Goal: Communication & Community: Ask a question

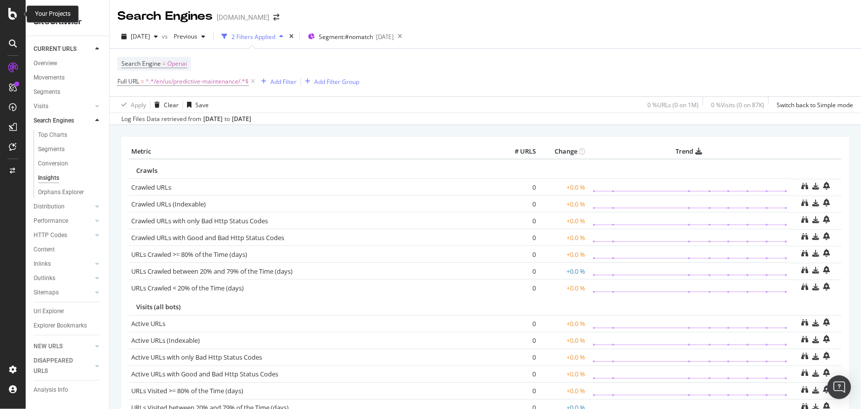
click at [13, 15] on icon at bounding box center [12, 14] width 9 height 12
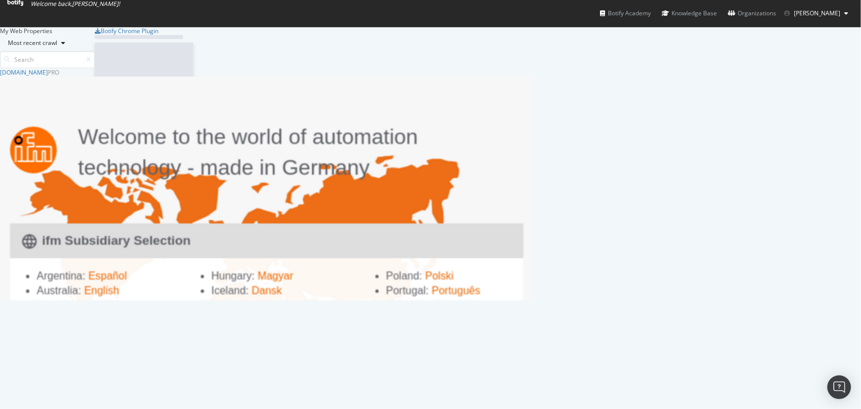
scroll to position [225, 527]
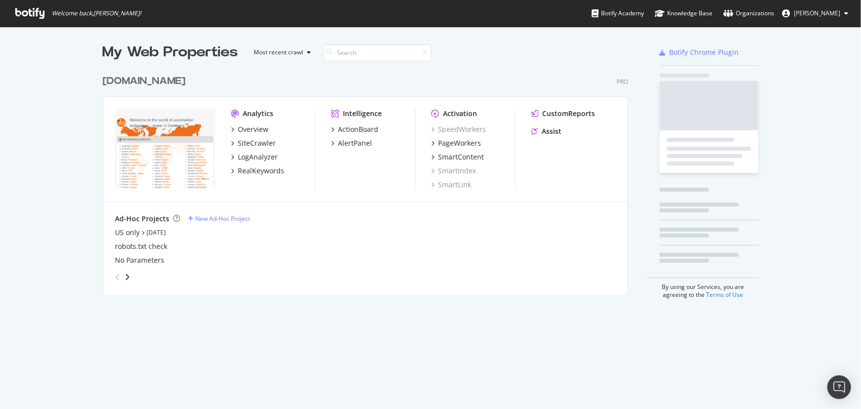
scroll to position [225, 527]
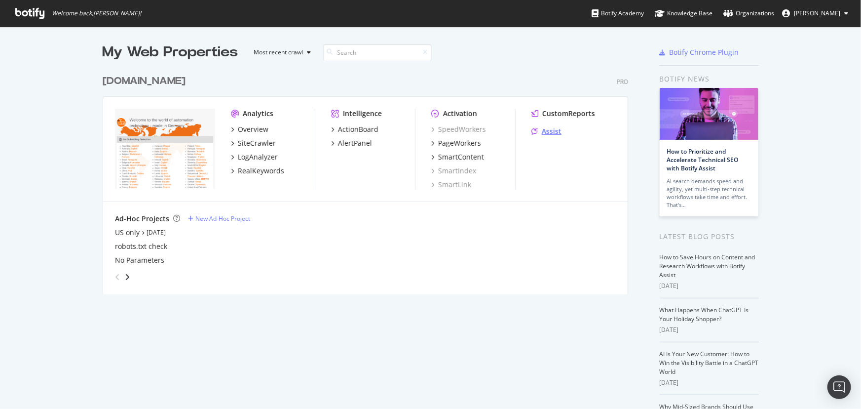
click at [542, 128] on div "Assist" at bounding box center [552, 131] width 20 height 10
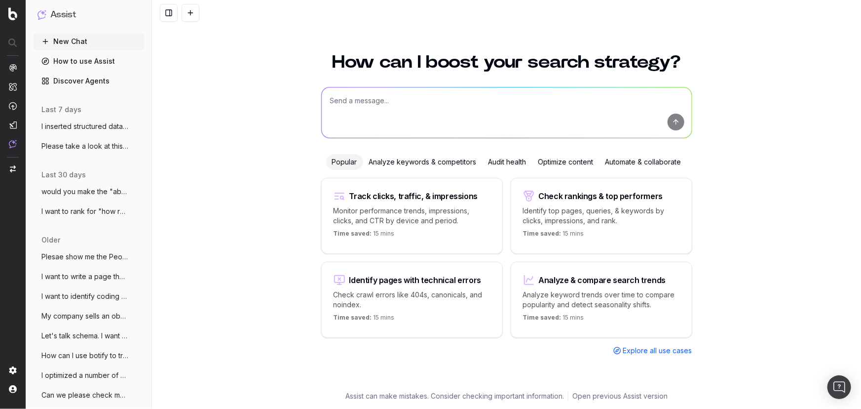
click at [546, 104] on textarea at bounding box center [507, 112] width 370 height 50
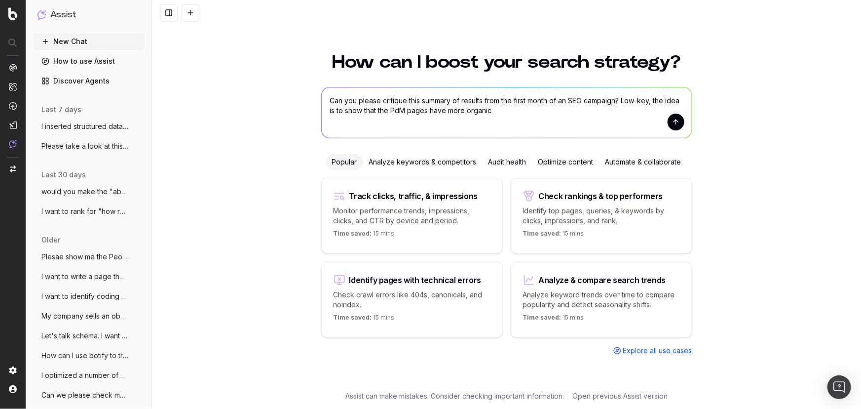
drag, startPoint x: 653, startPoint y: 105, endPoint x: 342, endPoint y: 119, distance: 311.8
click at [342, 119] on textarea "Can you please critique this summary of results from the first month of an SEO …" at bounding box center [507, 112] width 370 height 50
click at [515, 112] on textarea "Can you please critique this summary of results from the first month of an SEO …" at bounding box center [507, 112] width 370 height 50
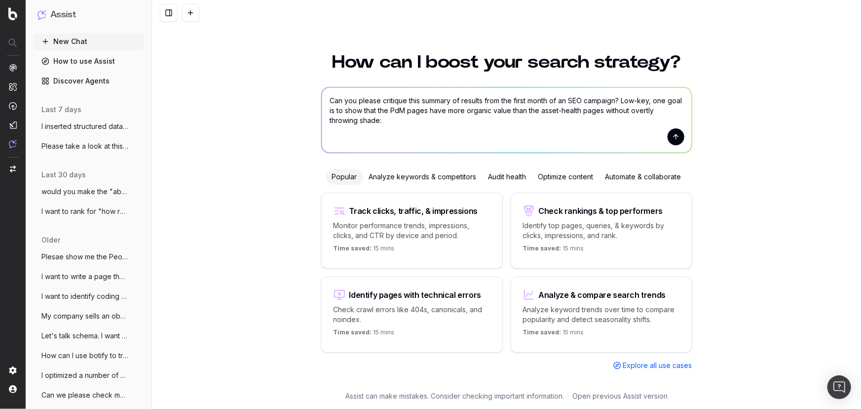
paste textarea "We published eight predictive maintenance (PdM) pages at the beginning of Augus…"
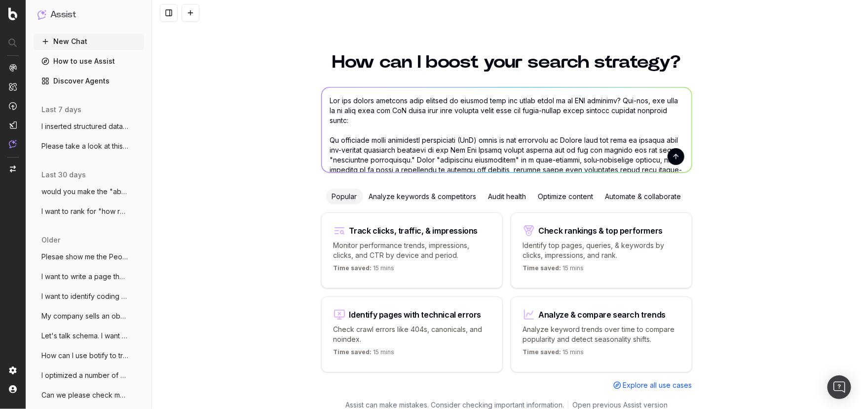
scroll to position [229, 0]
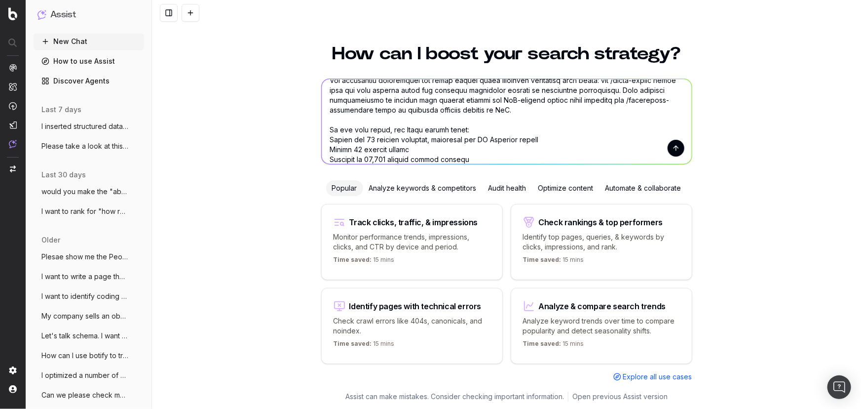
click at [360, 120] on textarea at bounding box center [507, 121] width 370 height 85
paste textarea "Organic rankings and traffic to /predictive-maintenance pages"
drag, startPoint x: 532, startPoint y: 108, endPoint x: 375, endPoint y: 108, distance: 156.5
click at [375, 108] on textarea at bounding box center [507, 121] width 370 height 85
drag, startPoint x: 513, startPoint y: 120, endPoint x: 316, endPoint y: 120, distance: 197.4
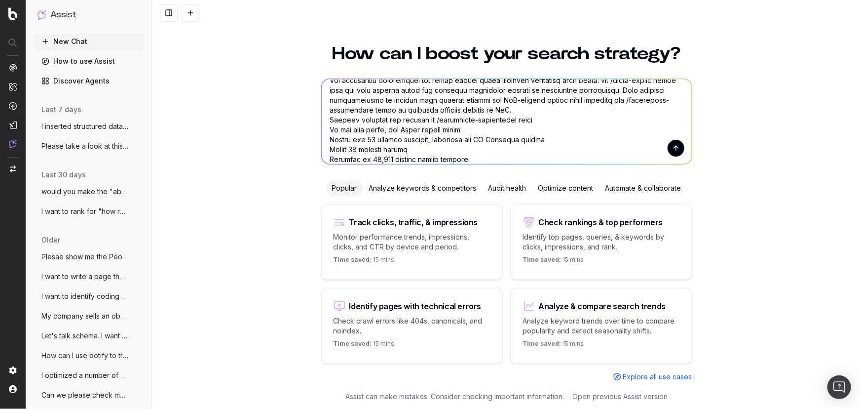
click at [317, 120] on div "How can I boost your search strategy? Popular Analyze keywords & competitors Au…" at bounding box center [506, 212] width 379 height 358
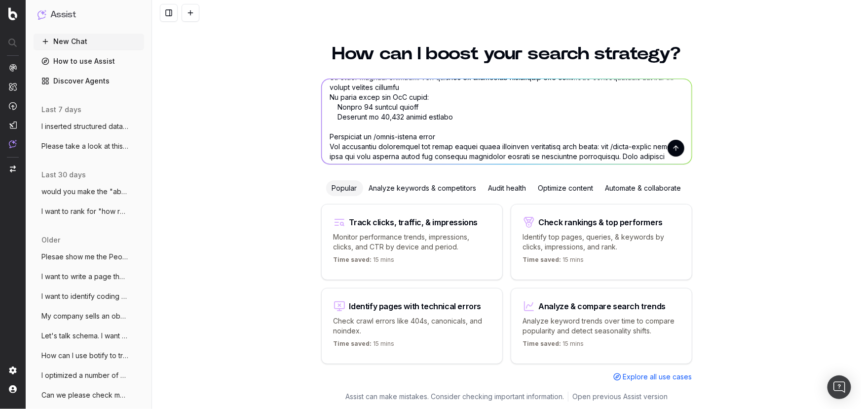
scroll to position [184, 0]
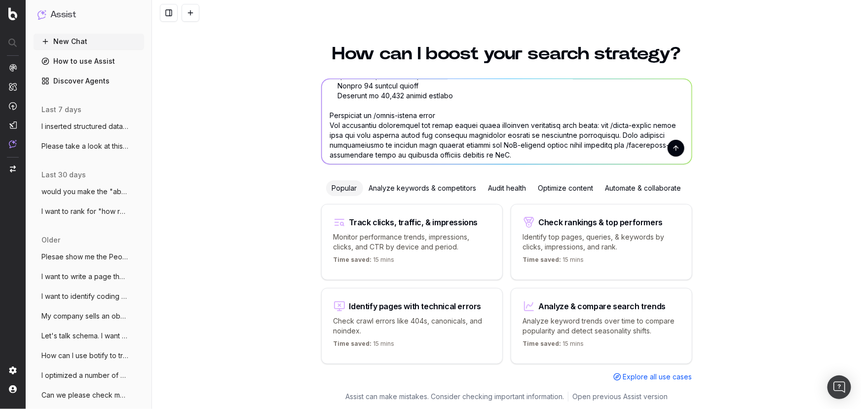
click at [363, 103] on textarea at bounding box center [507, 121] width 370 height 85
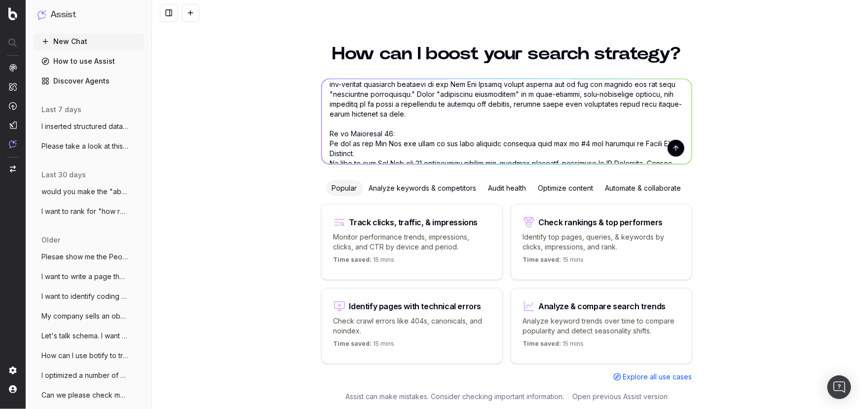
scroll to position [5, 0]
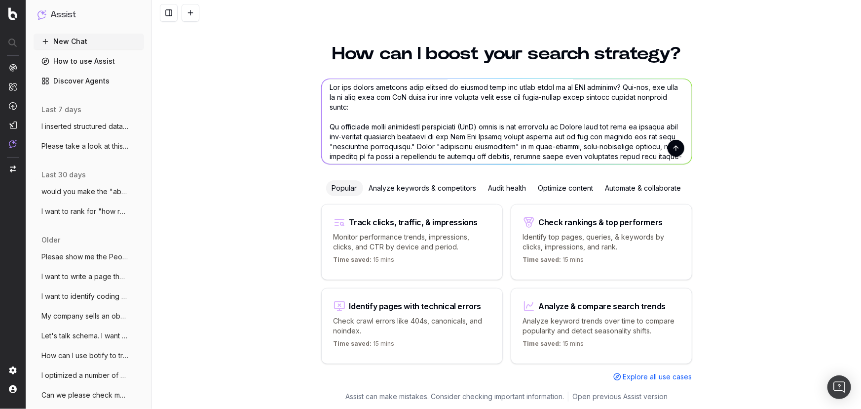
click at [368, 113] on textarea at bounding box center [507, 121] width 370 height 85
paste textarea "Organic rankings and traffic to /predictive-maintenance pages"
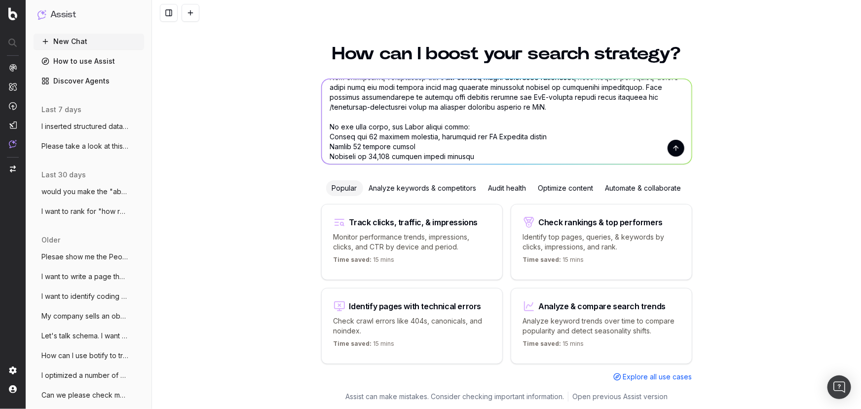
scroll to position [247, 0]
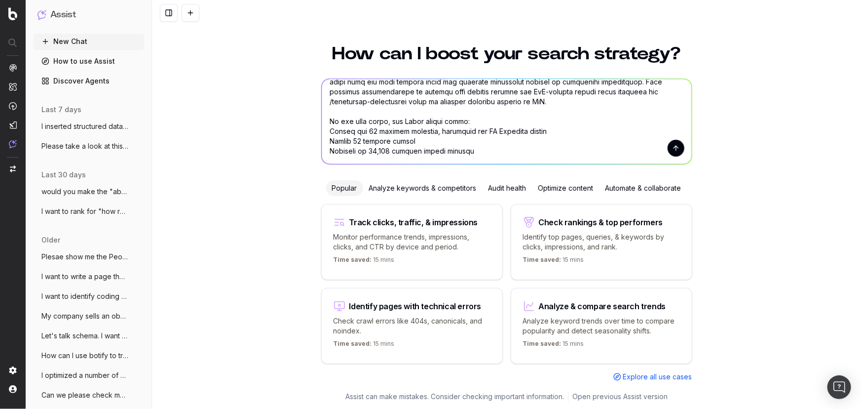
click at [493, 150] on textarea at bounding box center [507, 121] width 370 height 85
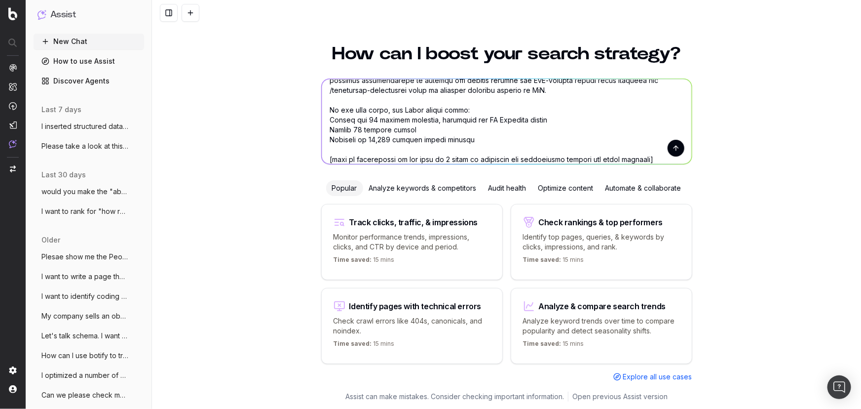
type textarea "Can you please critique this summary of results from the first month of an SEO …"
click at [668, 151] on button "submit" at bounding box center [676, 148] width 17 height 17
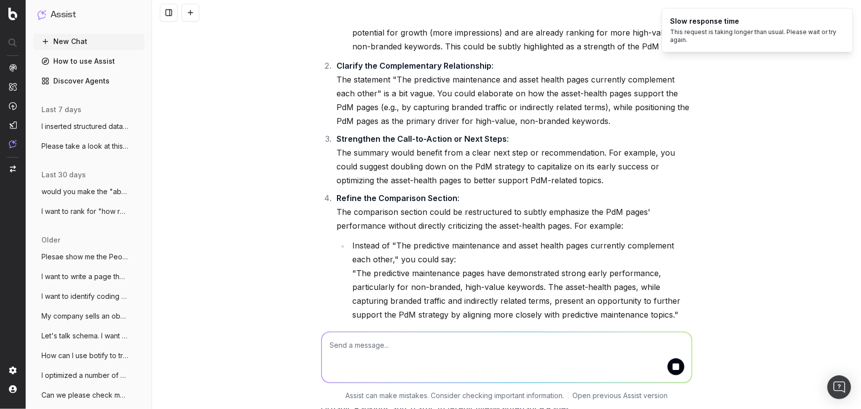
scroll to position [906, 0]
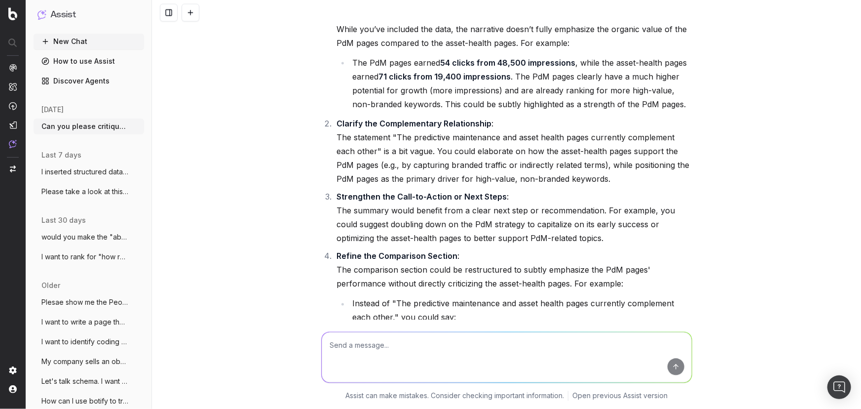
scroll to position [816, 0]
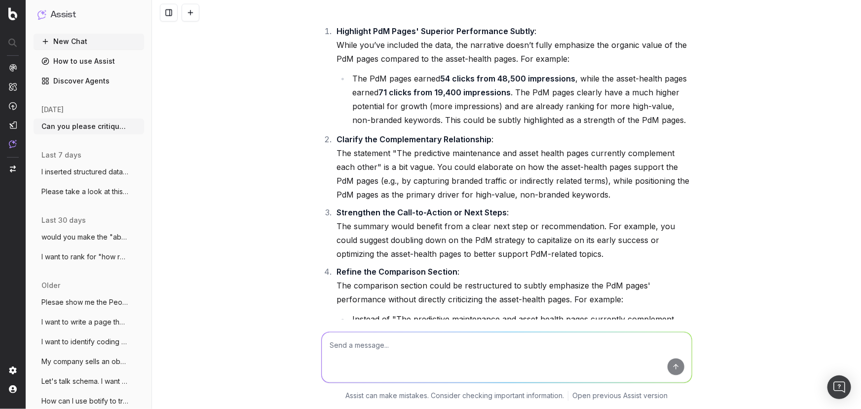
click at [390, 348] on textarea at bounding box center [507, 357] width 370 height 50
click at [387, 357] on textarea at bounding box center [507, 357] width 370 height 50
paste textarea "We published eight predictive maintenance (PdM) pages at the beginning of Augus…"
type textarea "How's this? We published eight predictive maintenance (PdM) pages at the beginn…"
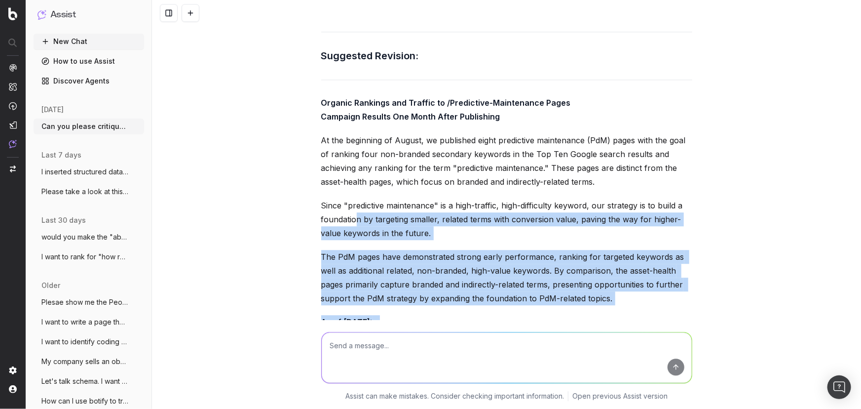
scroll to position [3060, 0]
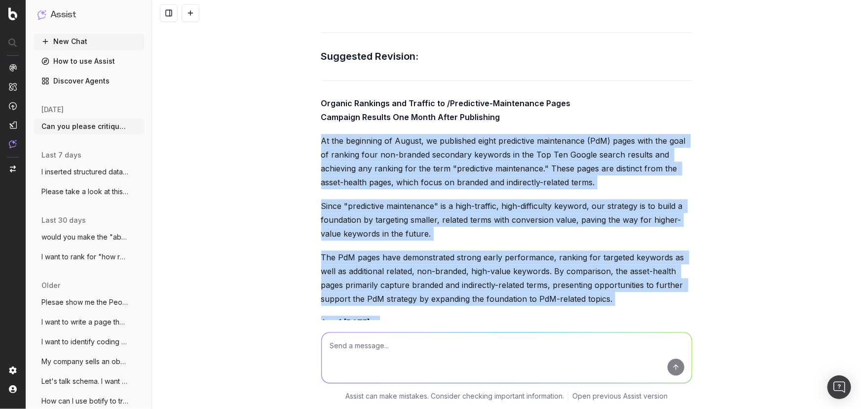
drag, startPoint x: 445, startPoint y: 213, endPoint x: 307, endPoint y: 135, distance: 158.0
click at [306, 135] on div "Can you please critique this summary of results from the first month of an SEO …" at bounding box center [506, 204] width 709 height 409
copy div "At the beginning of August, we published eight predictive maintenance (PdM) pag…"
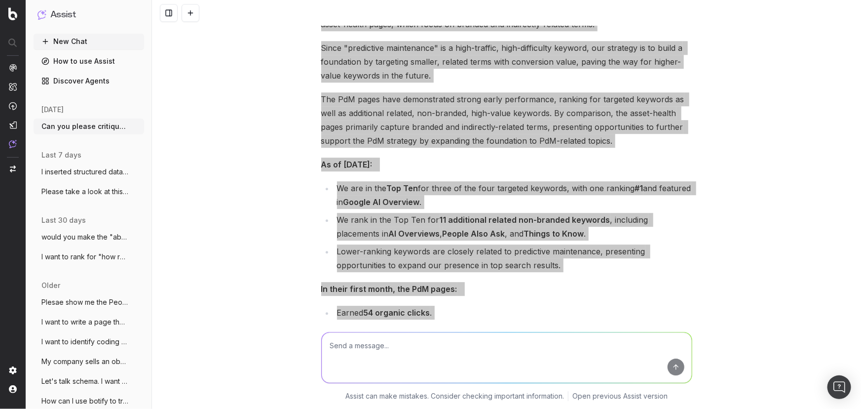
scroll to position [3239, 0]
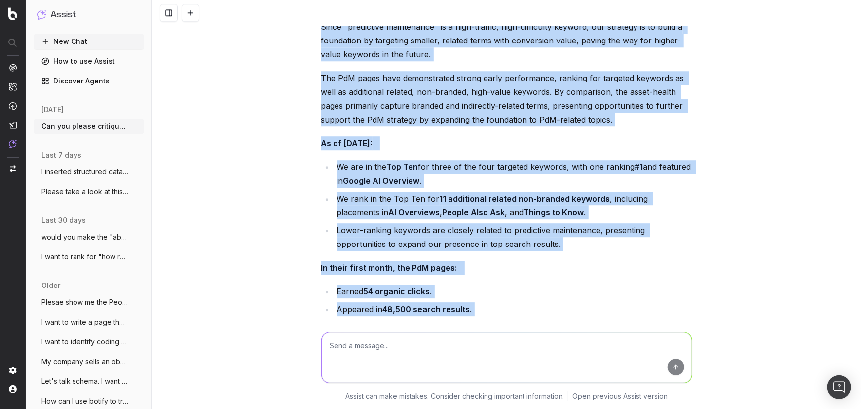
click at [452, 264] on p "In their first month, the PdM pages:" at bounding box center [506, 268] width 371 height 14
